Goal: Transaction & Acquisition: Purchase product/service

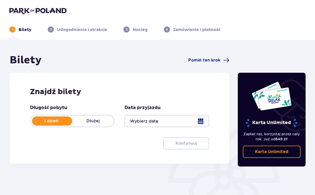
click at [136, 118] on div at bounding box center [167, 121] width 84 height 12
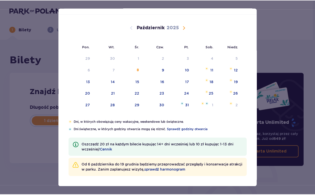
scroll to position [23, 0]
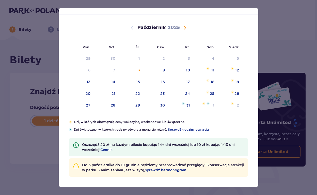
click at [182, 28] on span "Następny miesiąc" at bounding box center [185, 28] width 6 height 6
click at [109, 84] on div "11" at bounding box center [106, 82] width 25 height 11
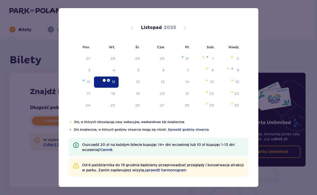
type input "[DATE]"
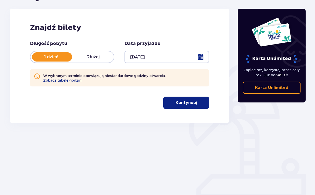
click at [193, 104] on button "Kontynuuj" at bounding box center [186, 103] width 46 height 12
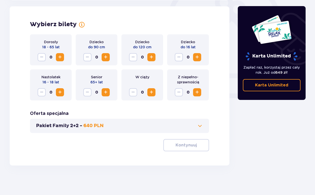
scroll to position [165, 0]
click at [60, 58] on span "Zwiększ" at bounding box center [60, 57] width 6 height 6
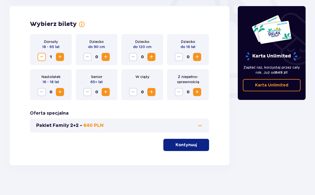
click at [181, 145] on p "Kontynuuj" at bounding box center [186, 145] width 21 height 6
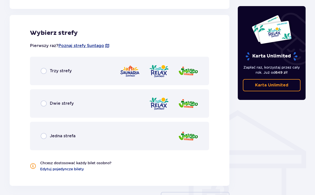
scroll to position [305, 0]
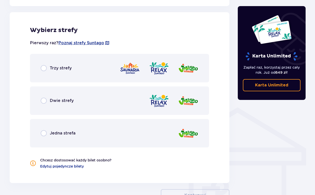
click at [44, 69] on input "radio" at bounding box center [44, 68] width 6 height 6
radio input "true"
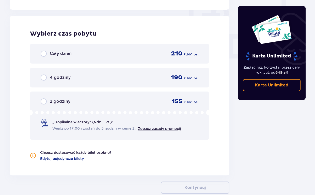
scroll to position [482, 0]
